Goal: Task Accomplishment & Management: Manage account settings

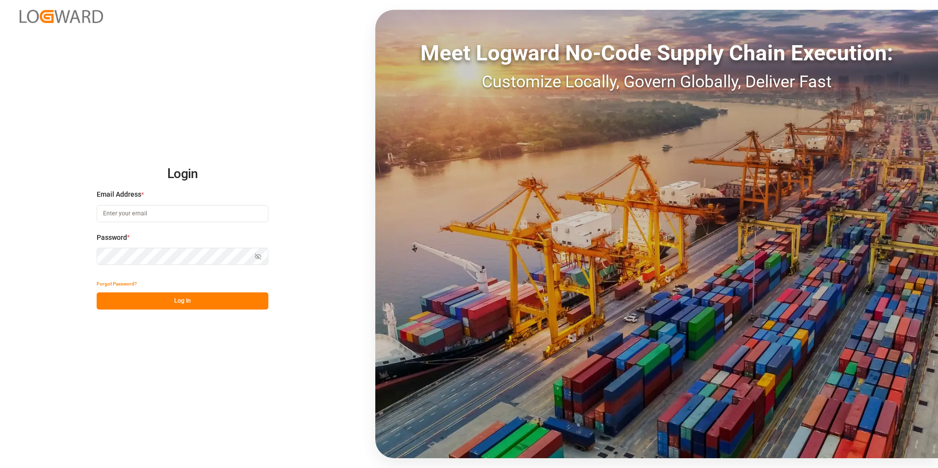
type input "[PERSON_NAME][EMAIL_ADDRESS][PERSON_NAME][DOMAIN_NAME]"
click at [235, 298] on button "Log In" at bounding box center [183, 300] width 172 height 17
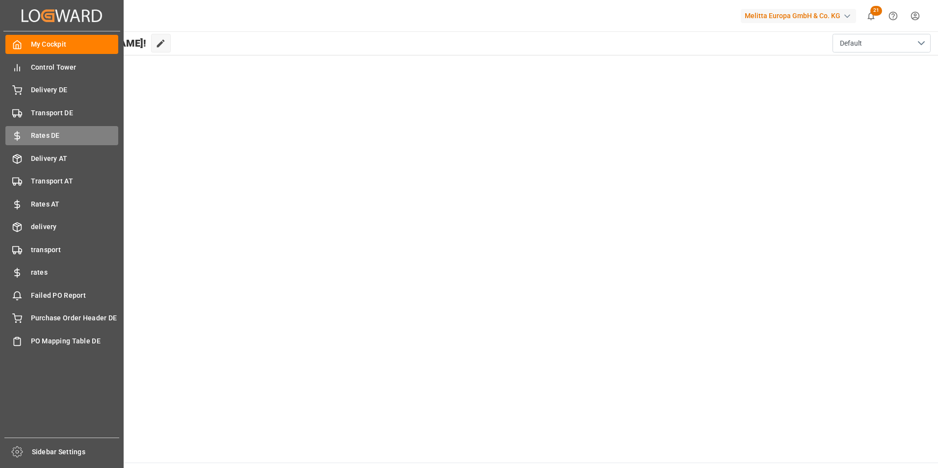
click at [54, 135] on span "Rates DE" at bounding box center [75, 135] width 88 height 10
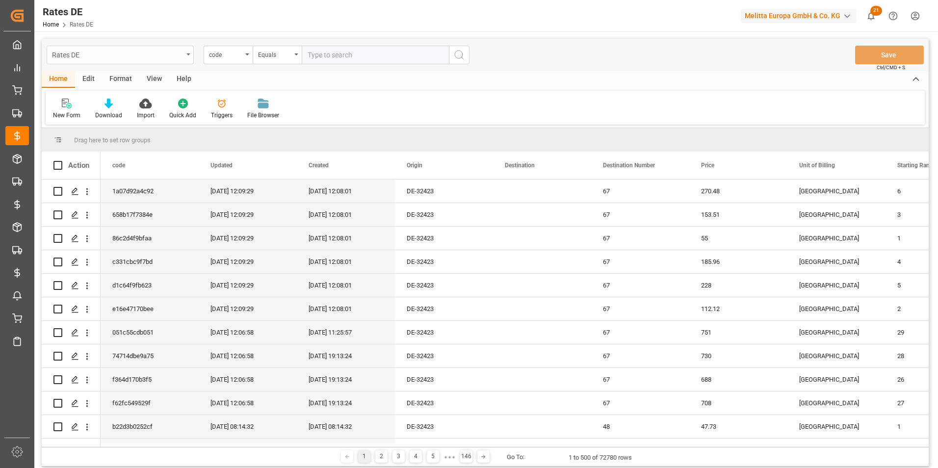
click at [92, 51] on div "Rates DE" at bounding box center [117, 54] width 131 height 12
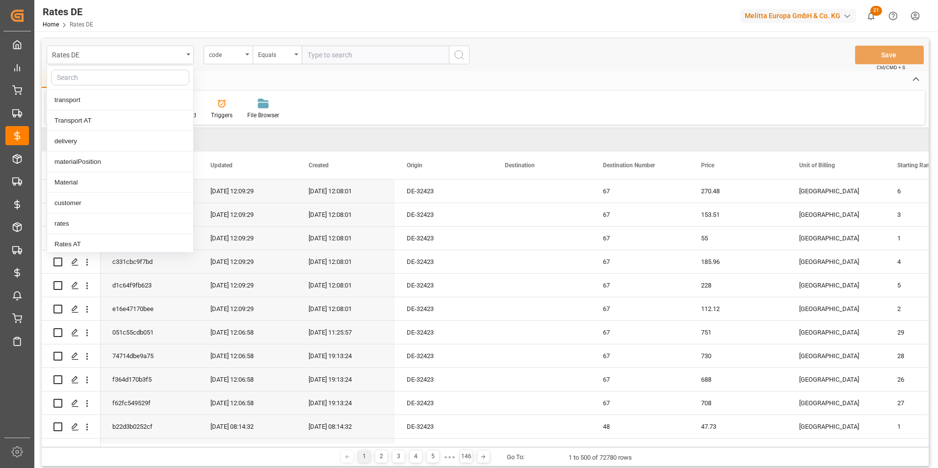
click at [95, 76] on input "text" at bounding box center [120, 78] width 138 height 16
type input "stat"
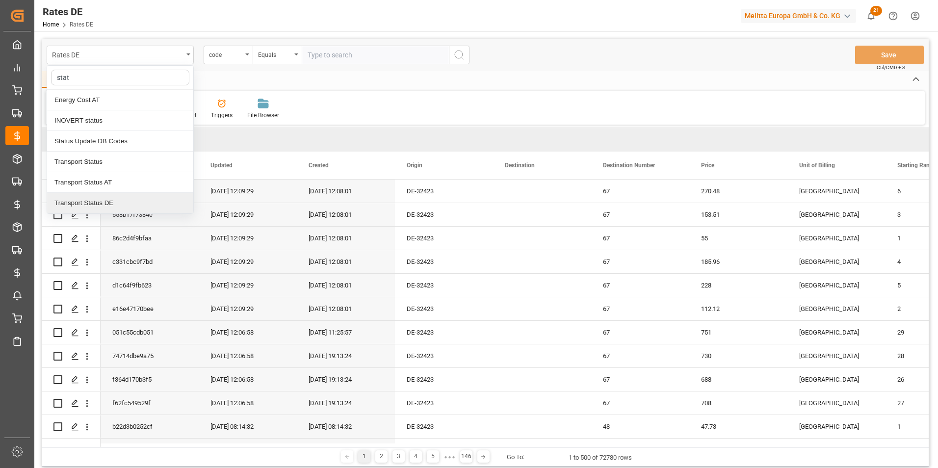
click at [121, 200] on div "Transport Status DE" at bounding box center [120, 203] width 146 height 21
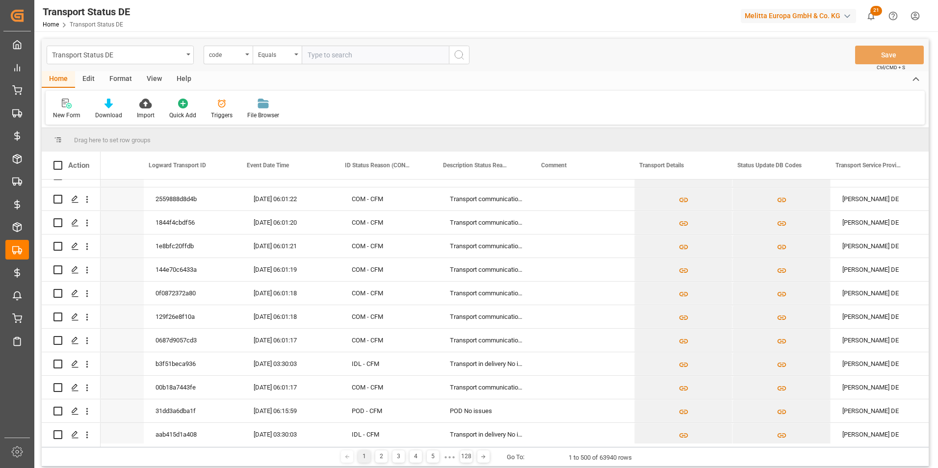
scroll to position [4219, 0]
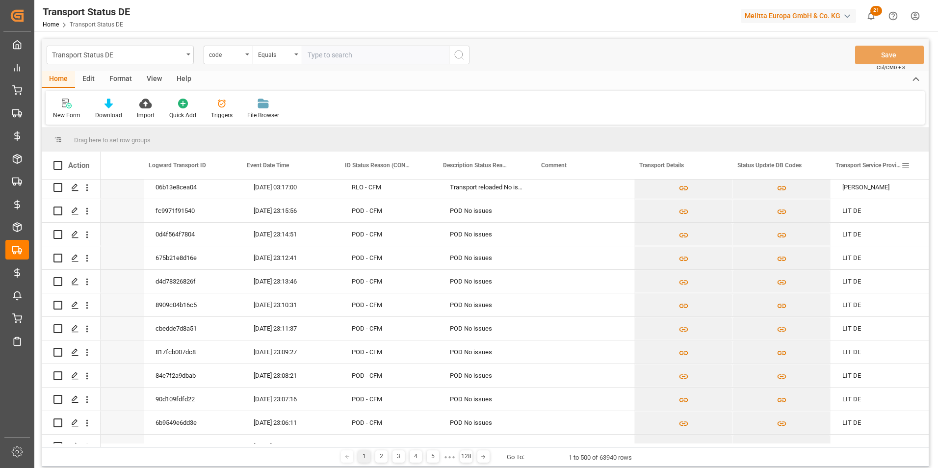
drag, startPoint x: 861, startPoint y: 168, endPoint x: 384, endPoint y: 218, distance: 480.0
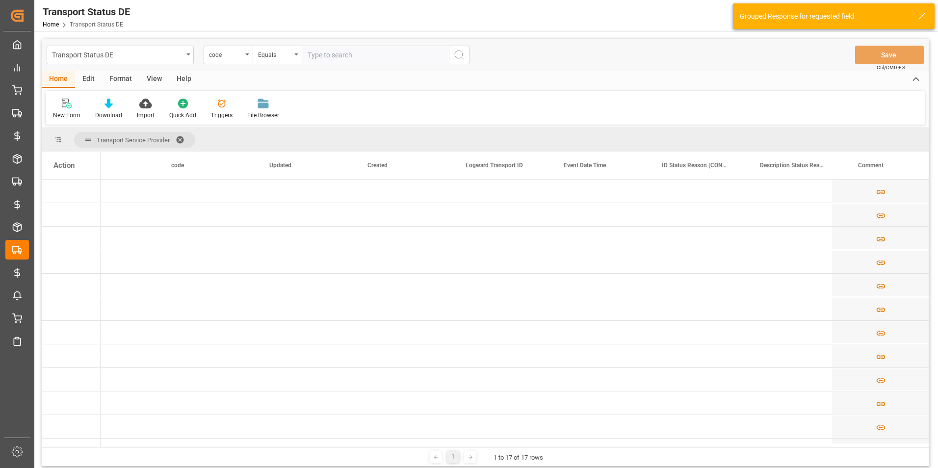
scroll to position [0, 0]
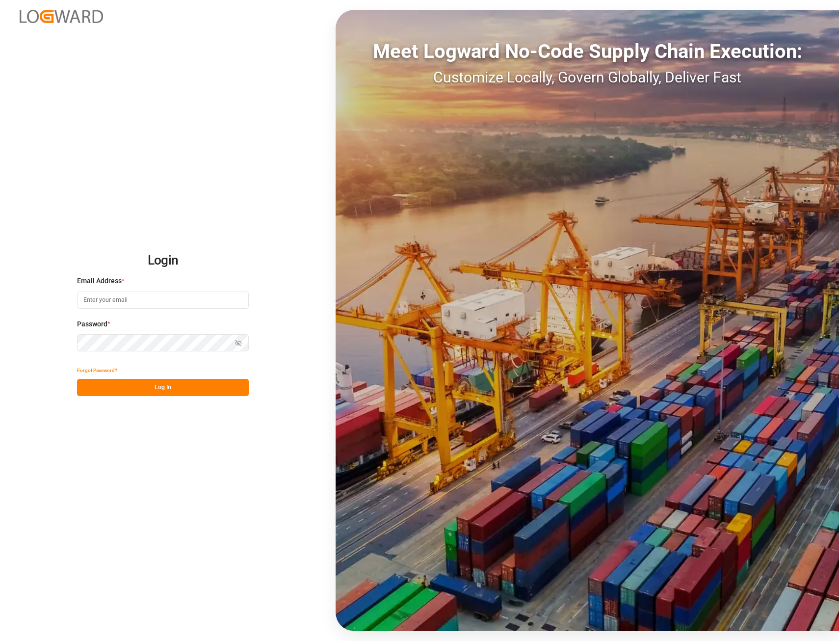
type input "[PERSON_NAME][EMAIL_ADDRESS][PERSON_NAME][DOMAIN_NAME]"
click at [147, 385] on button "Log In" at bounding box center [163, 387] width 172 height 17
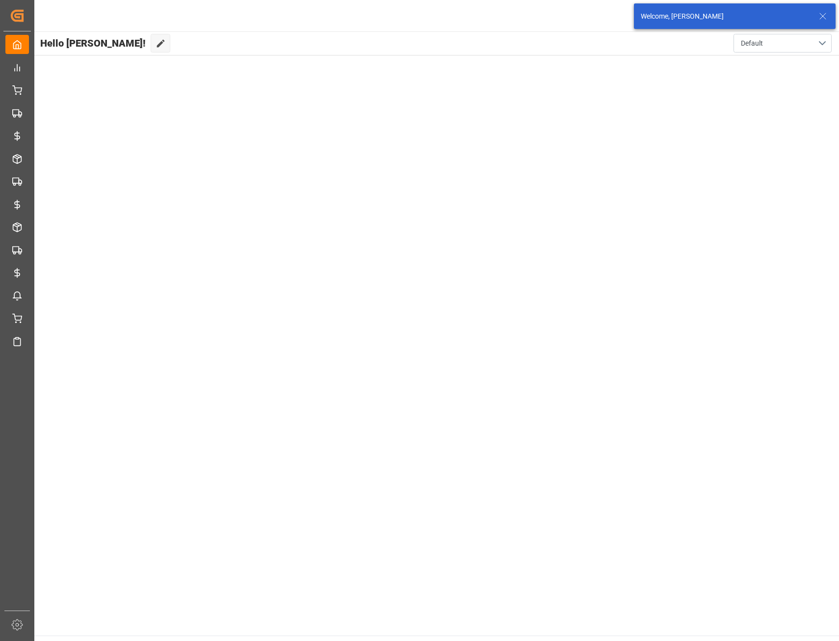
click at [823, 17] on icon at bounding box center [823, 16] width 12 height 12
click at [815, 14] on html "Created by potrace 1.15, written by Peter Selinger 2001-2017 Created by potrace…" at bounding box center [419, 320] width 839 height 641
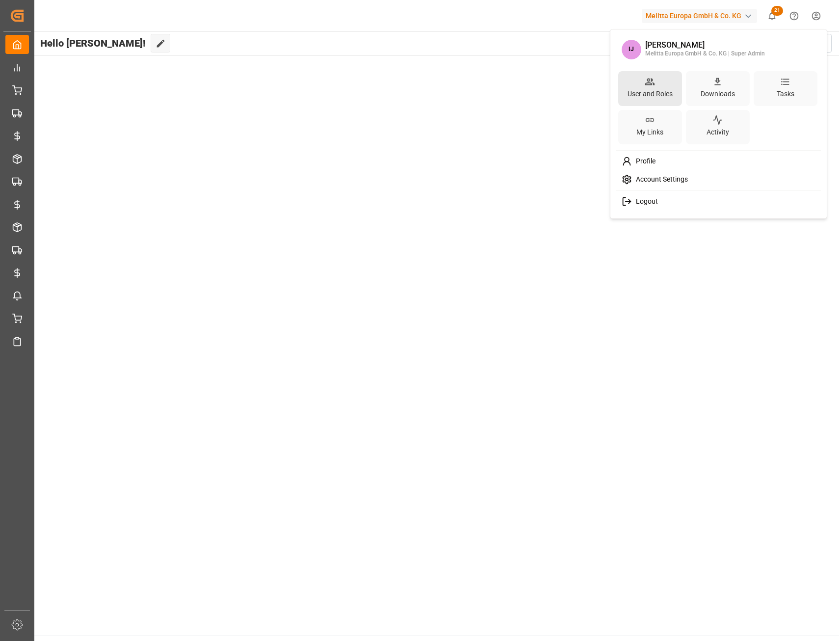
click at [648, 91] on div "User and Roles" at bounding box center [649, 94] width 49 height 14
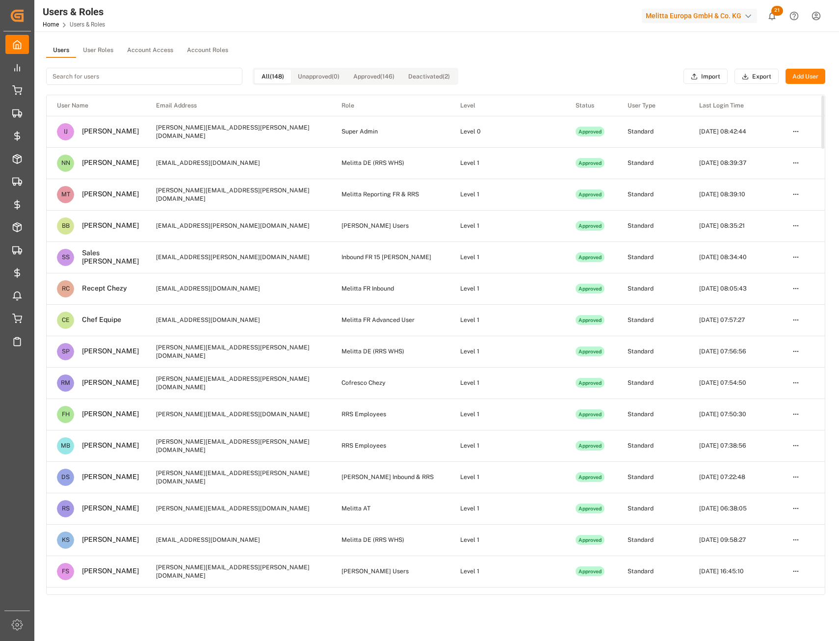
click at [120, 82] on input at bounding box center [144, 76] width 196 height 17
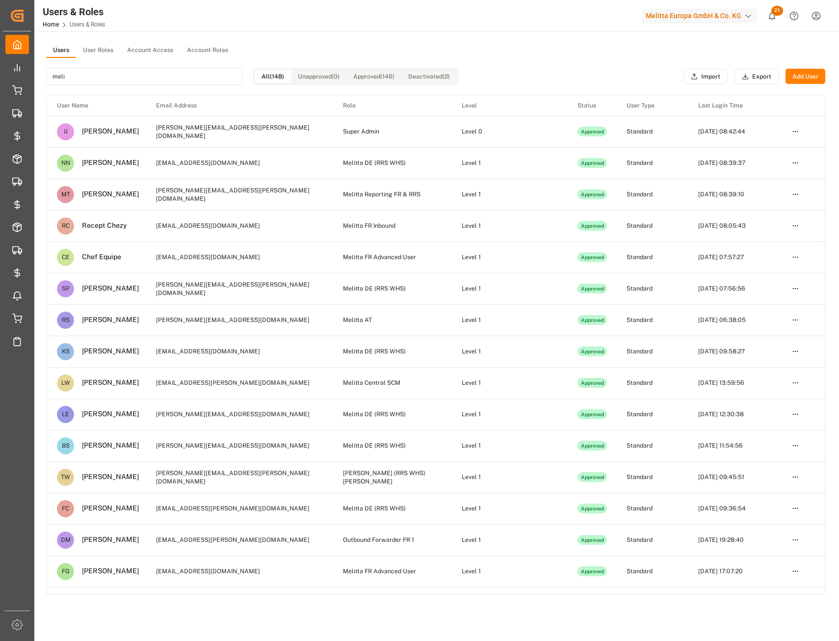
type input "melis"
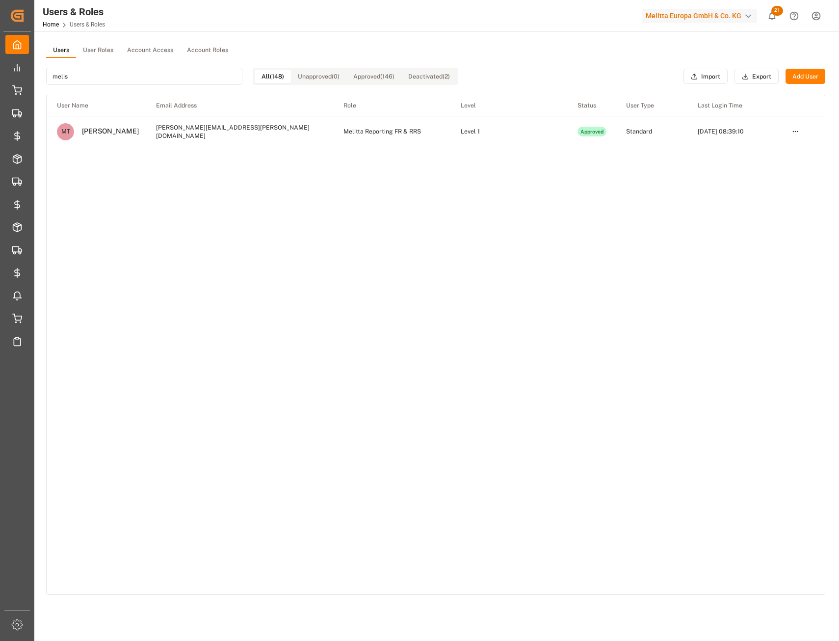
click at [96, 47] on button "User Roles" at bounding box center [98, 50] width 44 height 15
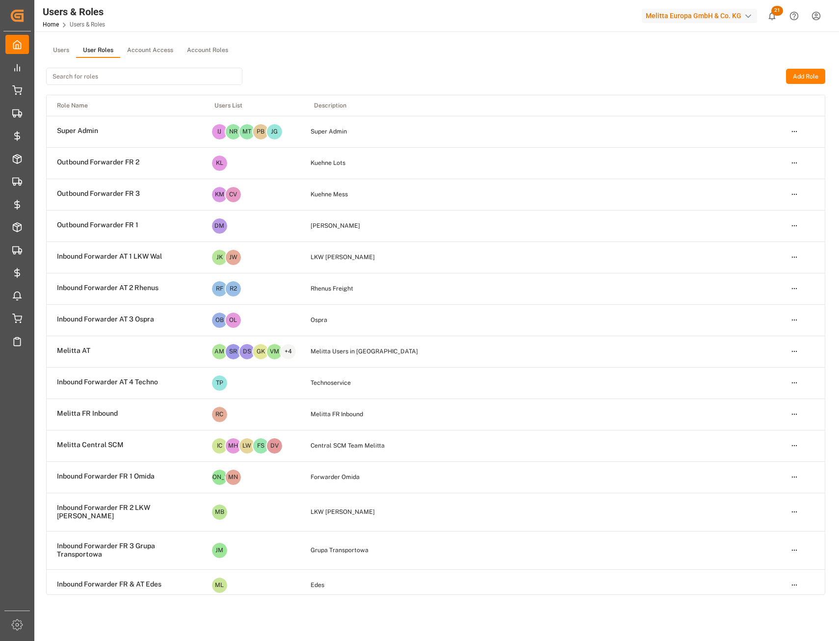
click at [106, 78] on input at bounding box center [144, 76] width 196 height 17
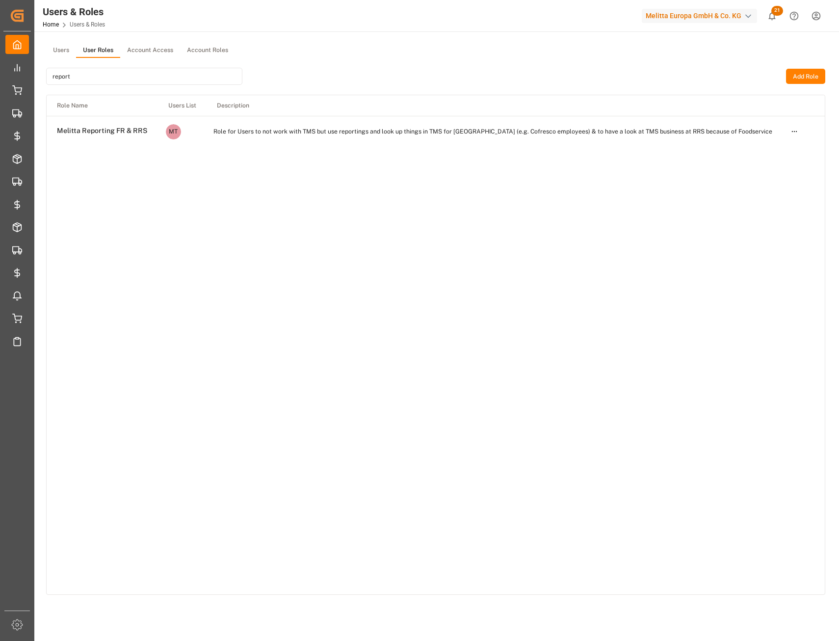
type input "report"
click at [799, 132] on html "Created by potrace 1.15, written by Peter Selinger 2001-2017 Created by potrace…" at bounding box center [419, 320] width 839 height 641
click at [766, 149] on div "Edit" at bounding box center [774, 150] width 51 height 14
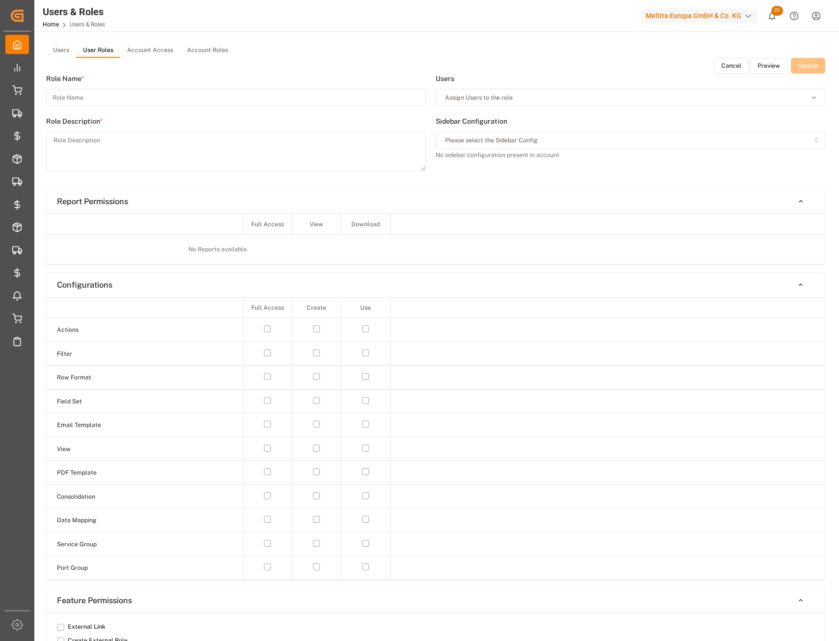
type input "Melitta Reporting FR & RRS"
type textarea "Role for Users to not work with TMS but use reportings and look up things in TM…"
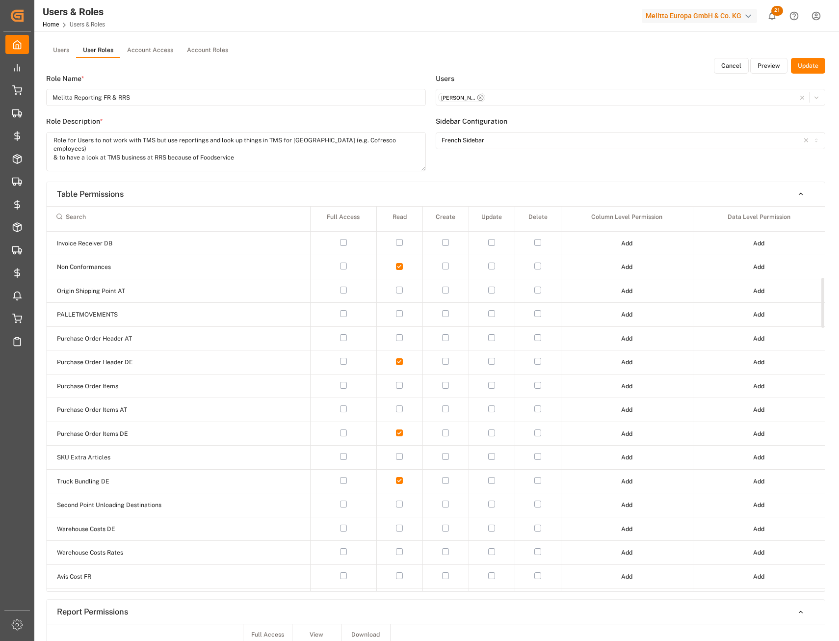
scroll to position [589, 0]
click at [143, 214] on input at bounding box center [178, 216] width 255 height 17
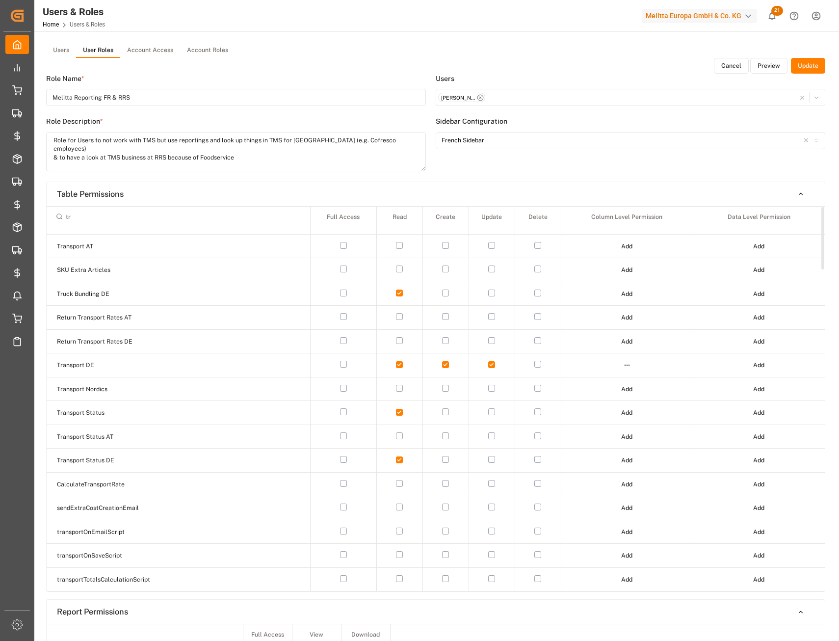
scroll to position [0, 0]
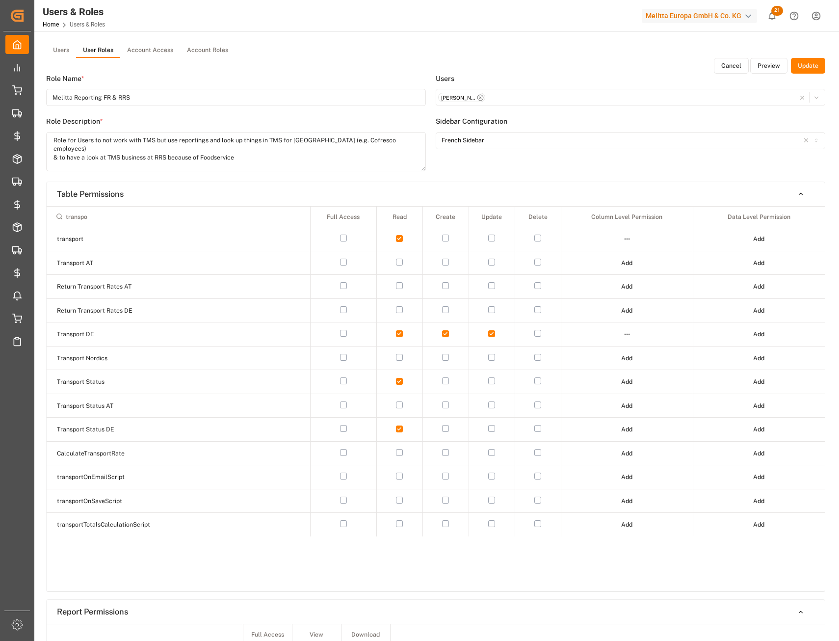
type input "transpo"
click at [621, 332] on html "Created by potrace 1.15, written by Peter Selinger 2001-2017 Created by potrace…" at bounding box center [419, 320] width 839 height 641
click at [620, 351] on div "Edit" at bounding box center [606, 352] width 51 height 14
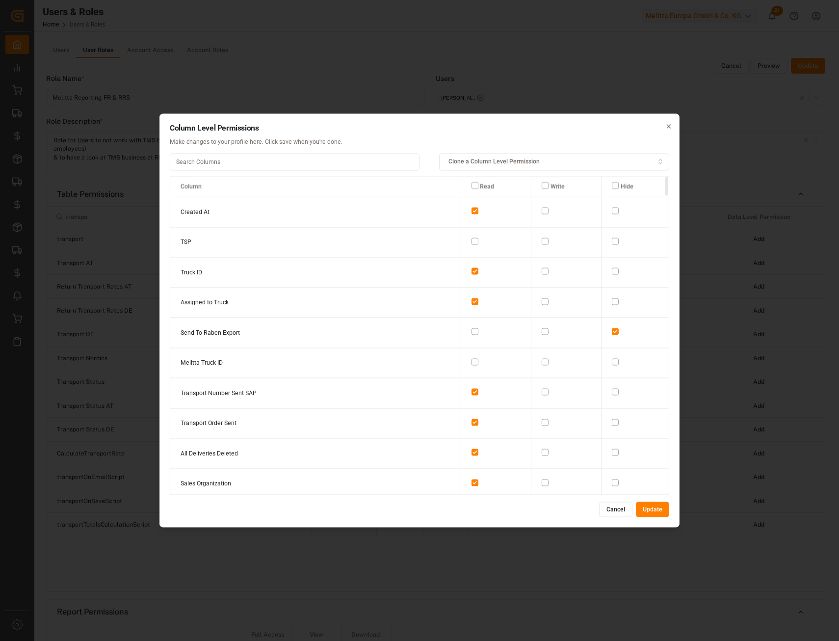
click at [262, 162] on input at bounding box center [295, 161] width 250 height 17
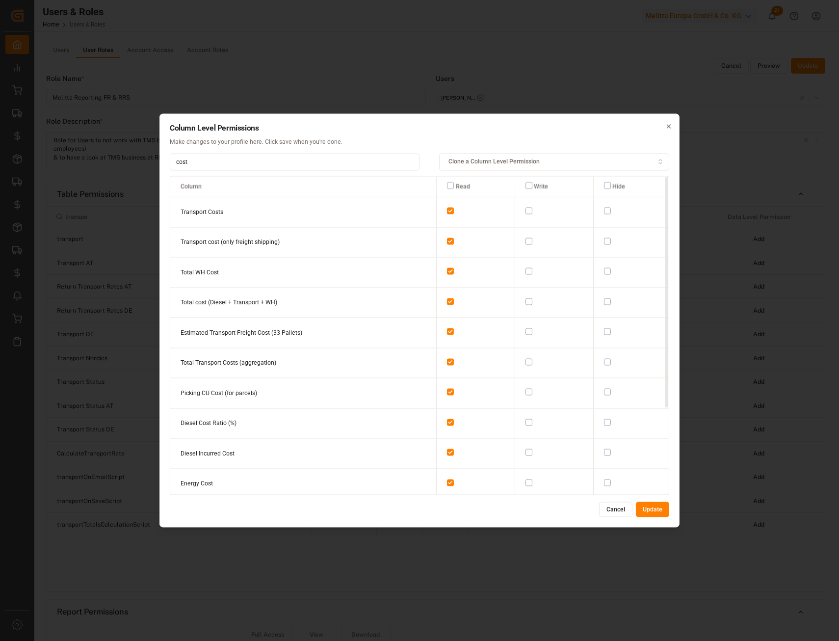
type input "cost"
click at [525, 241] on button "button" at bounding box center [528, 240] width 7 height 7
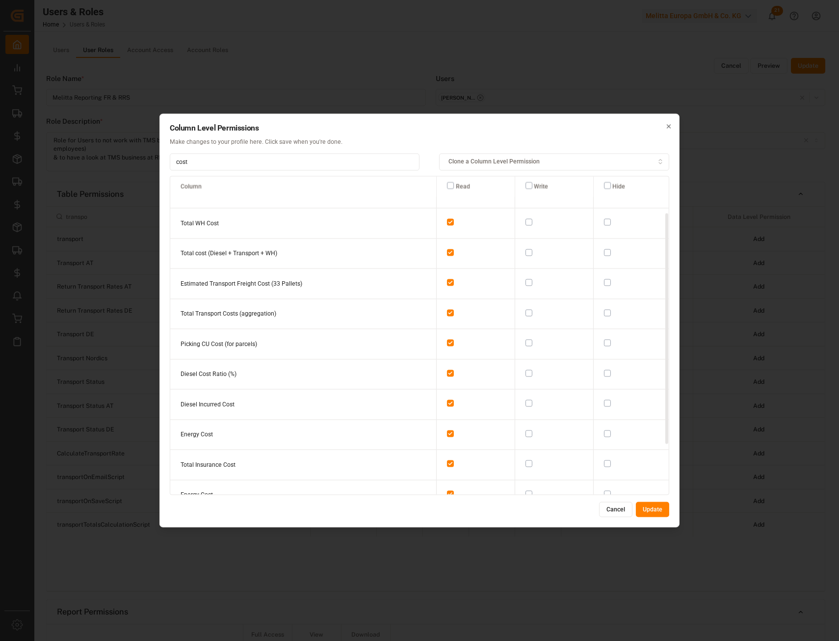
scroll to position [98, 0]
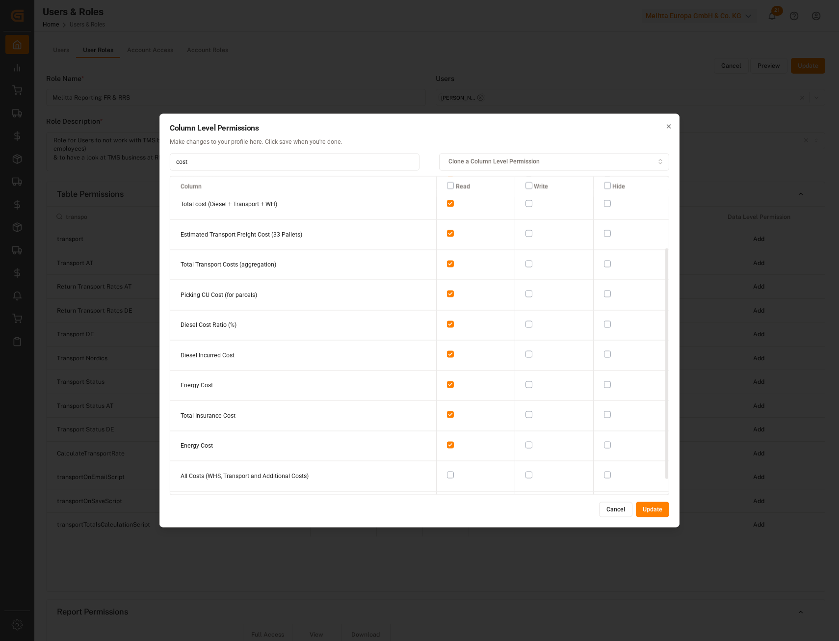
click at [526, 351] on button "button" at bounding box center [528, 354] width 7 height 7
click at [647, 506] on button "Update" at bounding box center [652, 509] width 33 height 16
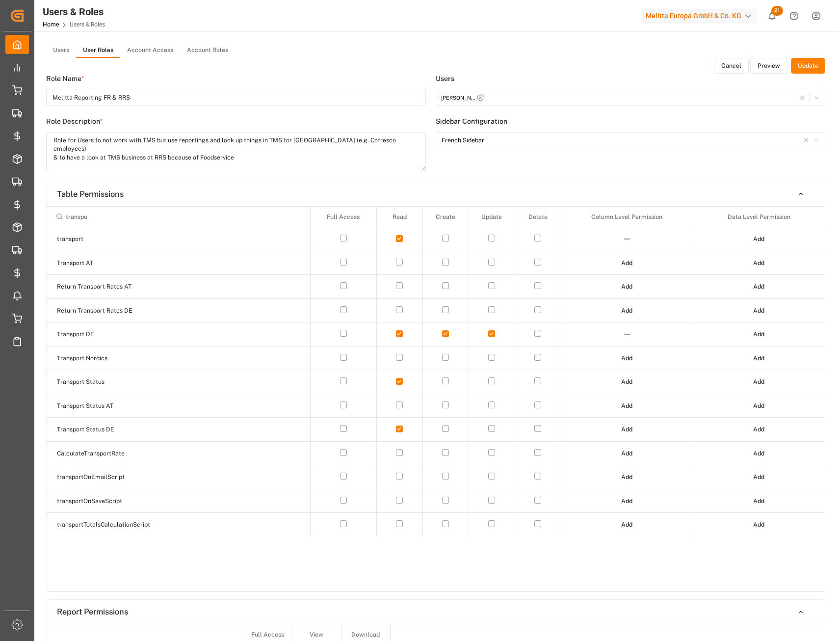
click at [803, 67] on button "Update" at bounding box center [808, 66] width 34 height 16
